Goal: Navigation & Orientation: Find specific page/section

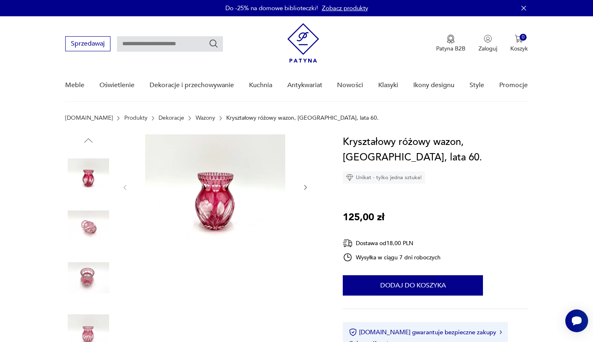
click at [304, 187] on icon "button" at bounding box center [305, 187] width 7 height 7
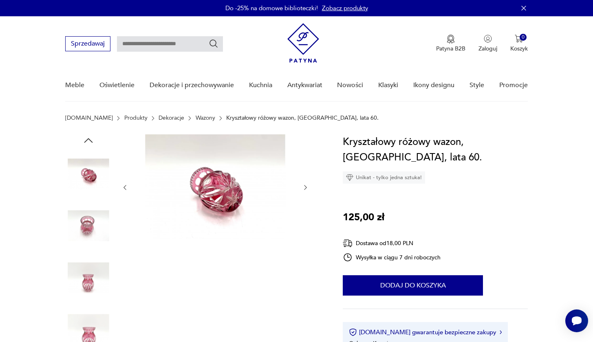
click at [304, 187] on icon "button" at bounding box center [305, 187] width 7 height 7
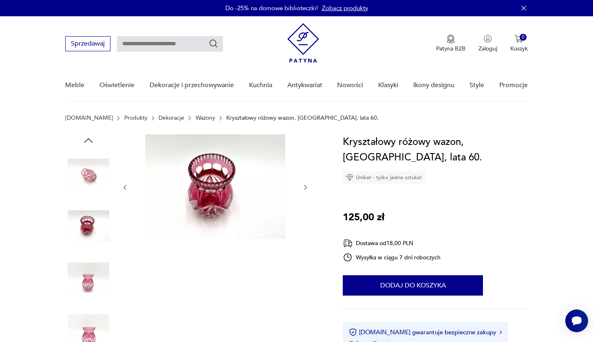
click at [304, 187] on icon "button" at bounding box center [305, 187] width 7 height 7
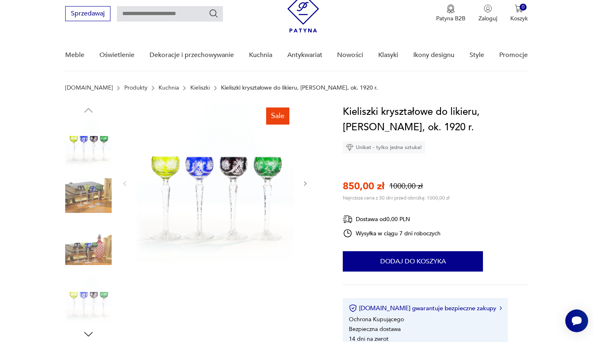
scroll to position [31, 0]
click at [81, 249] on img at bounding box center [88, 247] width 46 height 46
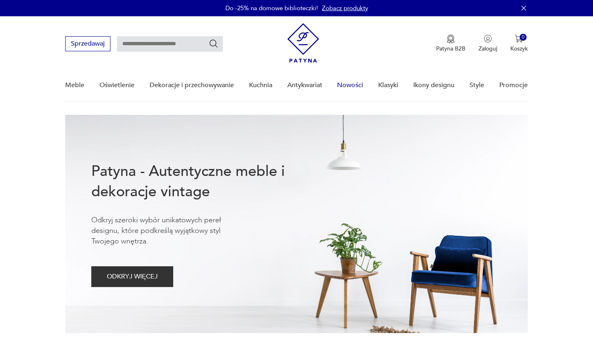
click at [347, 86] on link "Nowości" at bounding box center [350, 85] width 26 height 31
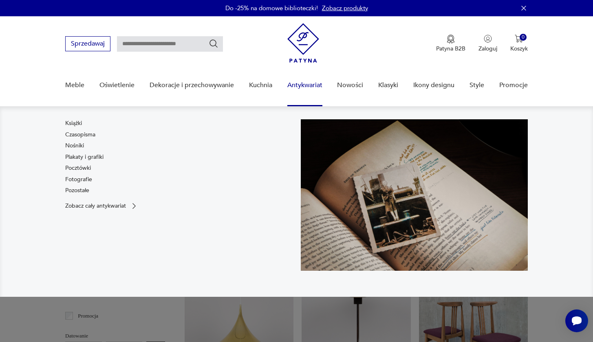
click at [304, 83] on link "Antykwariat" at bounding box center [304, 85] width 35 height 31
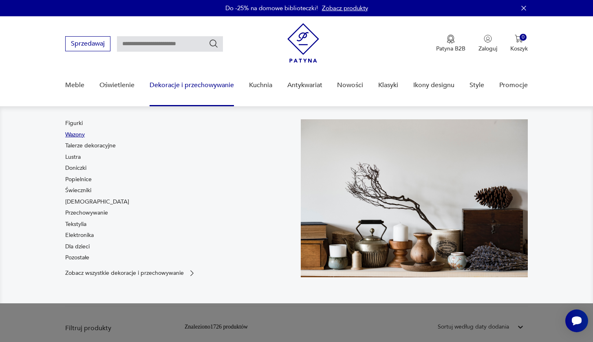
click at [78, 133] on link "Wazony" at bounding box center [75, 135] width 20 height 8
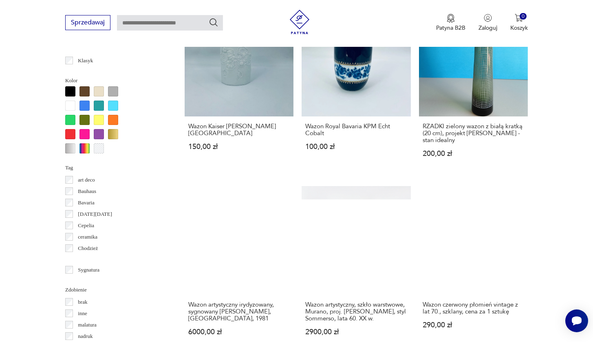
scroll to position [728, 0]
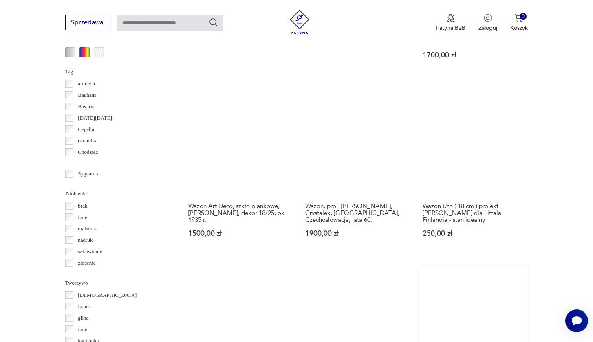
scroll to position [822, 0]
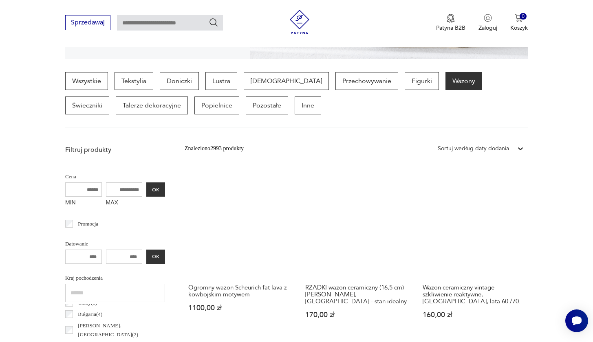
scroll to position [181, 0]
